Goal: Check status: Check status

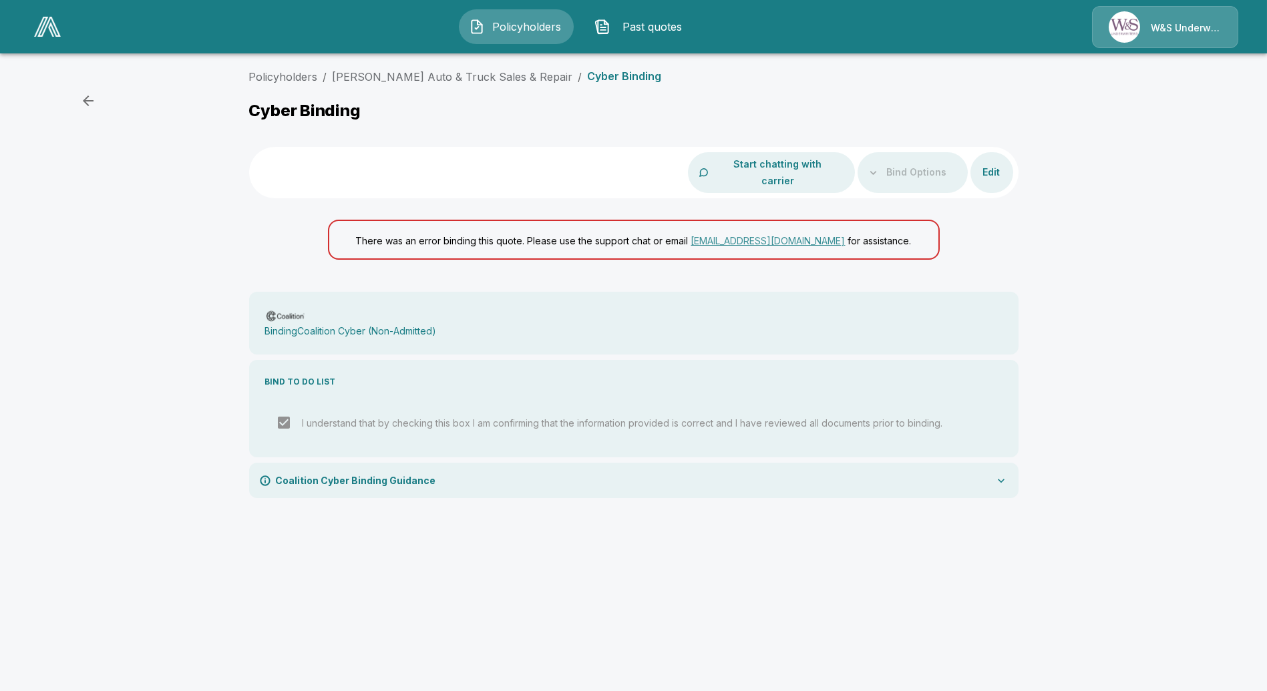
drag, startPoint x: 186, startPoint y: 449, endPoint x: 164, endPoint y: 457, distance: 23.5
click at [178, 451] on div "Policyholders / [PERSON_NAME] Auto & Truck Sales & Repair / Cyber Binding Cyber…" at bounding box center [633, 288] width 1267 height 451
click at [436, 71] on link "[PERSON_NAME] Auto & Truck Sales & Repair" at bounding box center [453, 76] width 240 height 13
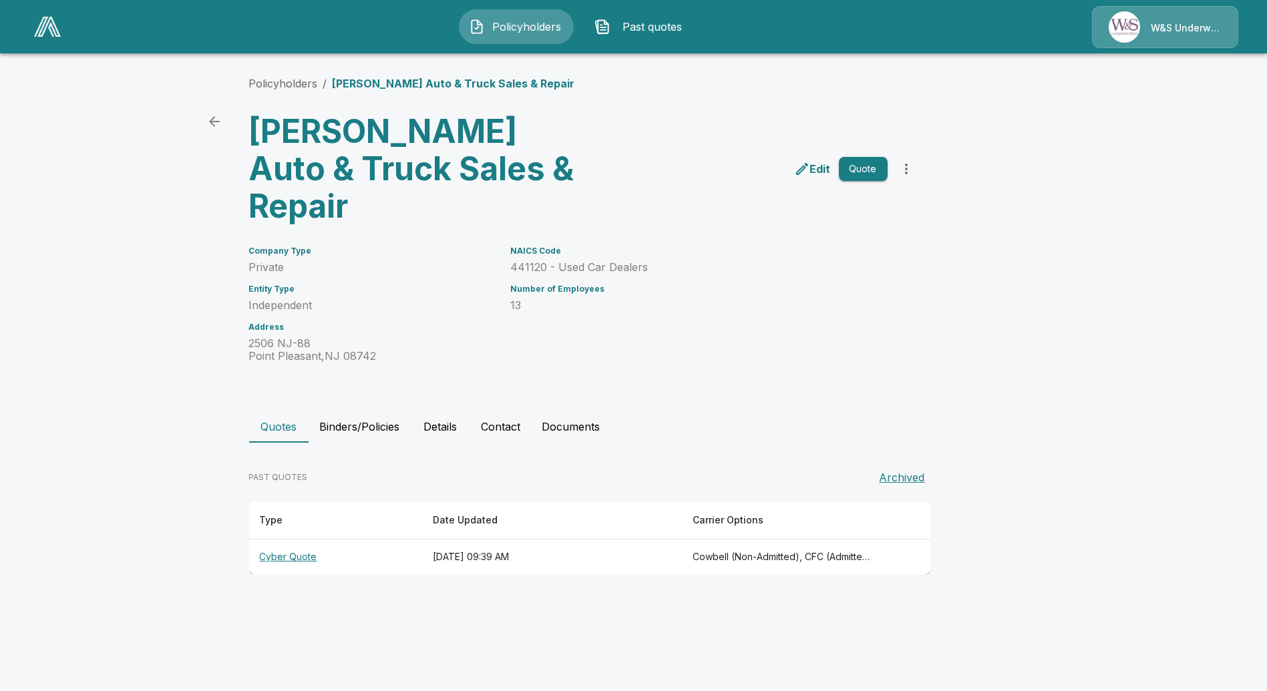
click at [261, 540] on th "Cyber Quote" at bounding box center [335, 557] width 173 height 35
